Goal: Communication & Community: Participate in discussion

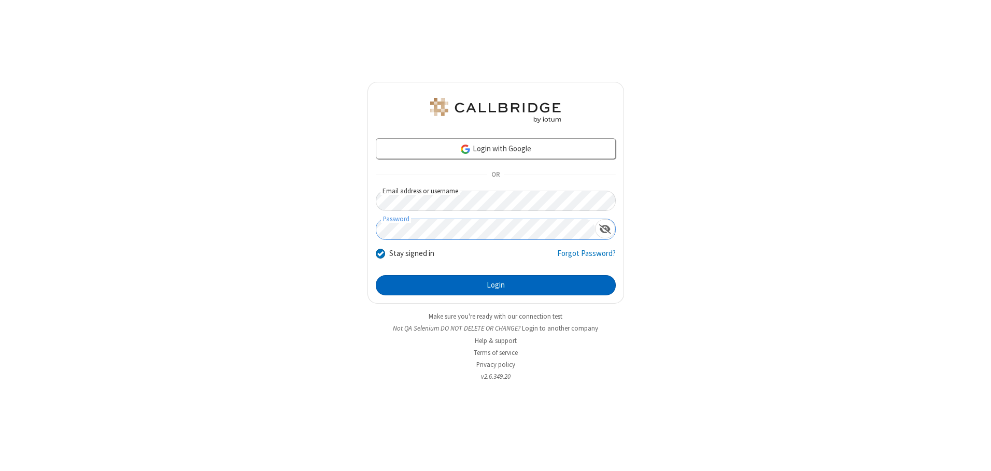
click at [495, 285] on button "Login" at bounding box center [496, 285] width 240 height 21
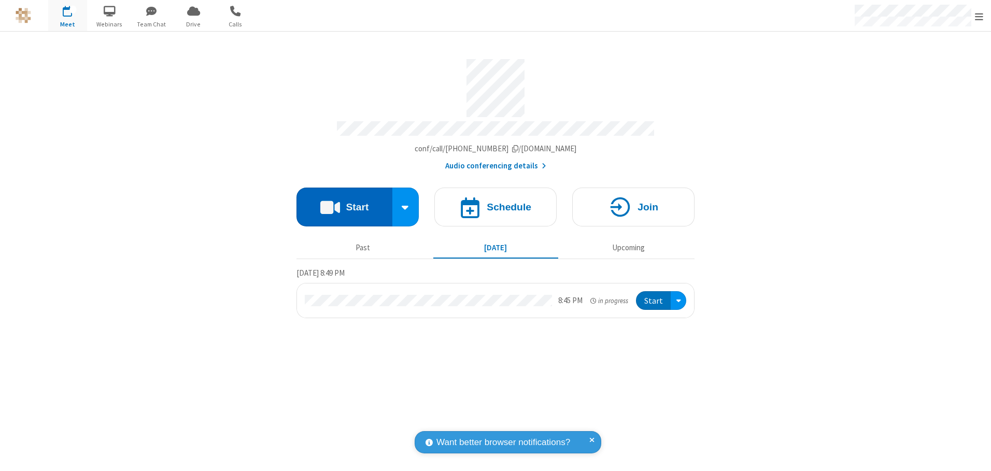
click at [344, 203] on button "Start" at bounding box center [344, 207] width 96 height 39
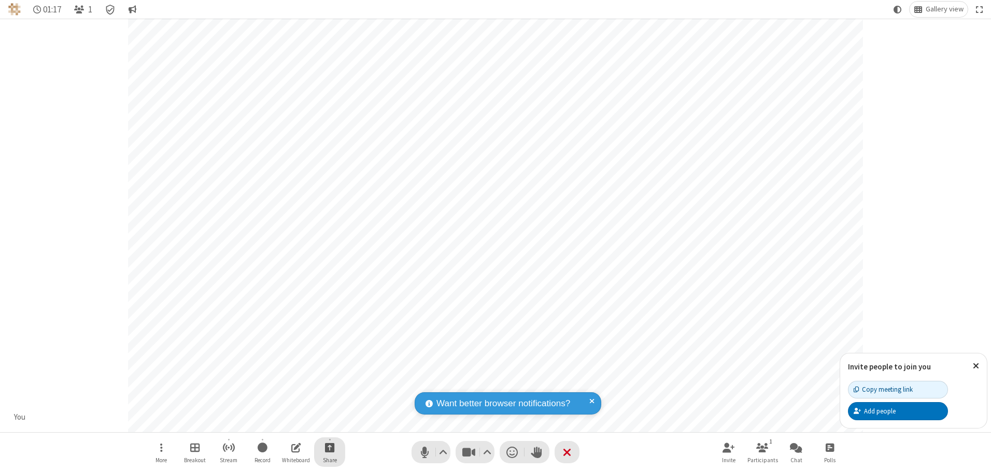
click at [329, 447] on span "Start sharing" at bounding box center [330, 447] width 10 height 13
click at [288, 422] on span "Share my screen" at bounding box center [288, 423] width 12 height 9
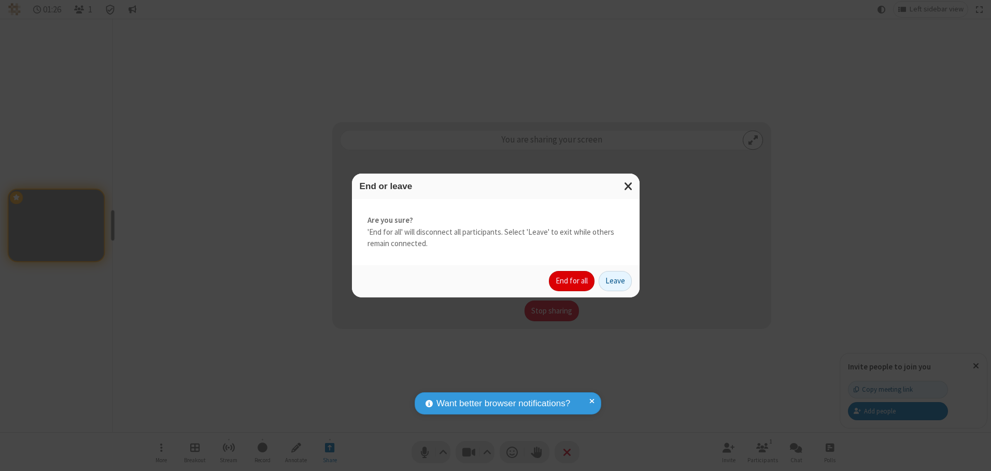
click at [572, 281] on button "End for all" at bounding box center [572, 281] width 46 height 21
